Goal: Navigation & Orientation: Find specific page/section

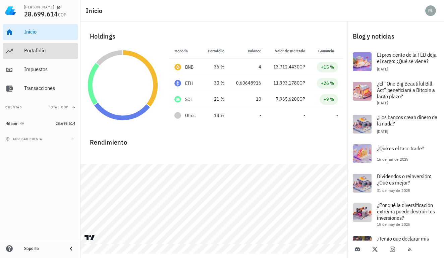
click at [41, 51] on div "Portafolio" at bounding box center [49, 50] width 51 height 6
